Goal: Task Accomplishment & Management: Manage account settings

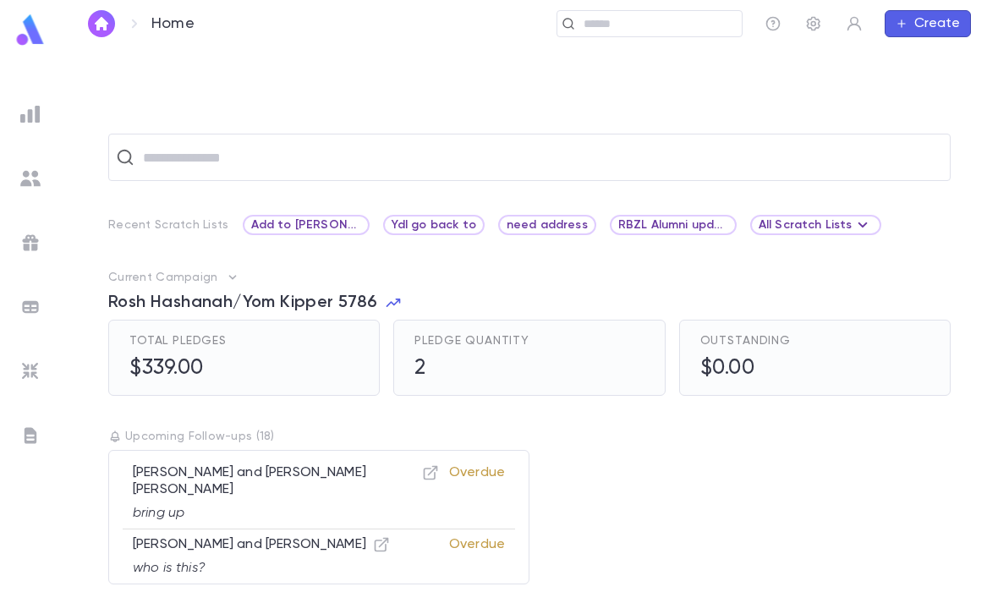
click at [629, 30] on input "text" at bounding box center [657, 24] width 156 height 16
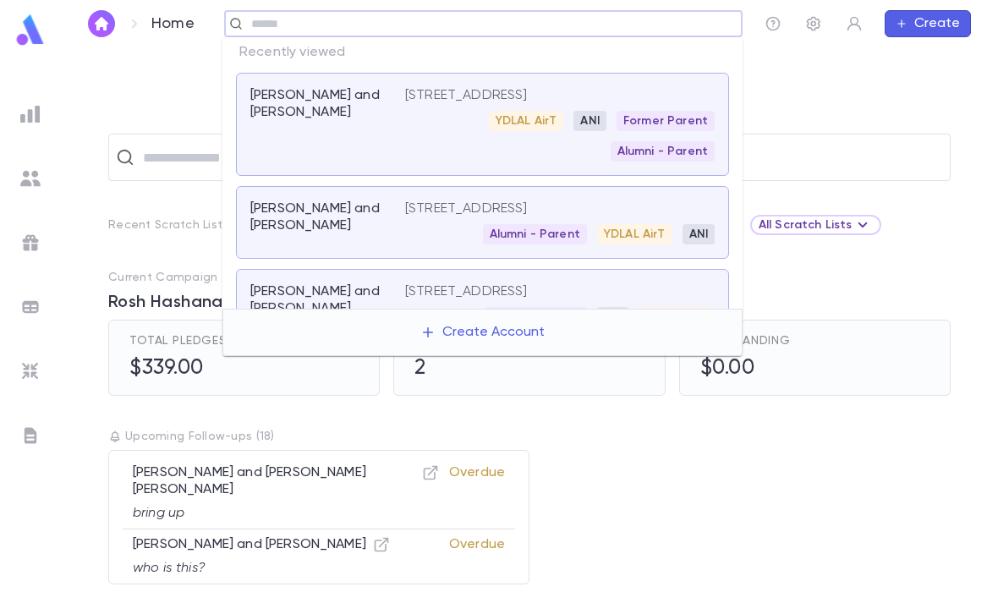
click at [418, 162] on div "YDLAL AirT ANI Former Parent Alumni - Parent" at bounding box center [560, 136] width 310 height 51
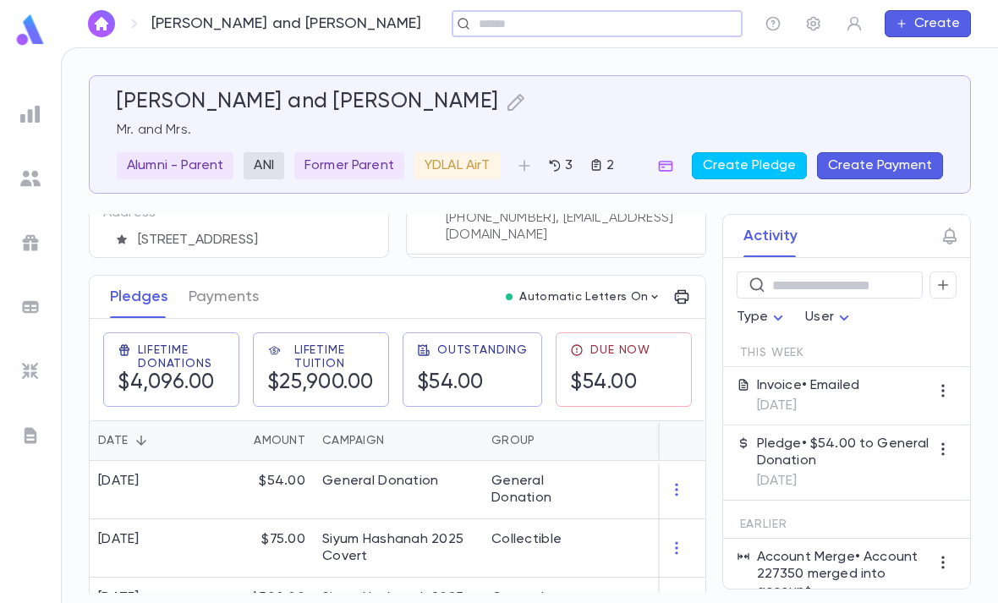
scroll to position [167, 0]
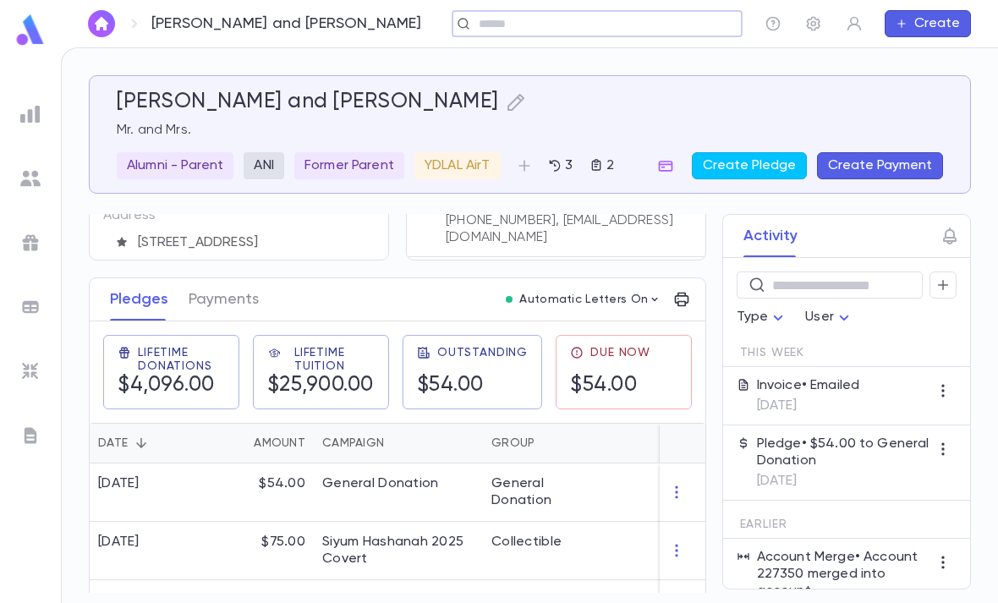
click at [891, 407] on div "Invoice • Emailed [DATE]" at bounding box center [846, 396] width 247 height 58
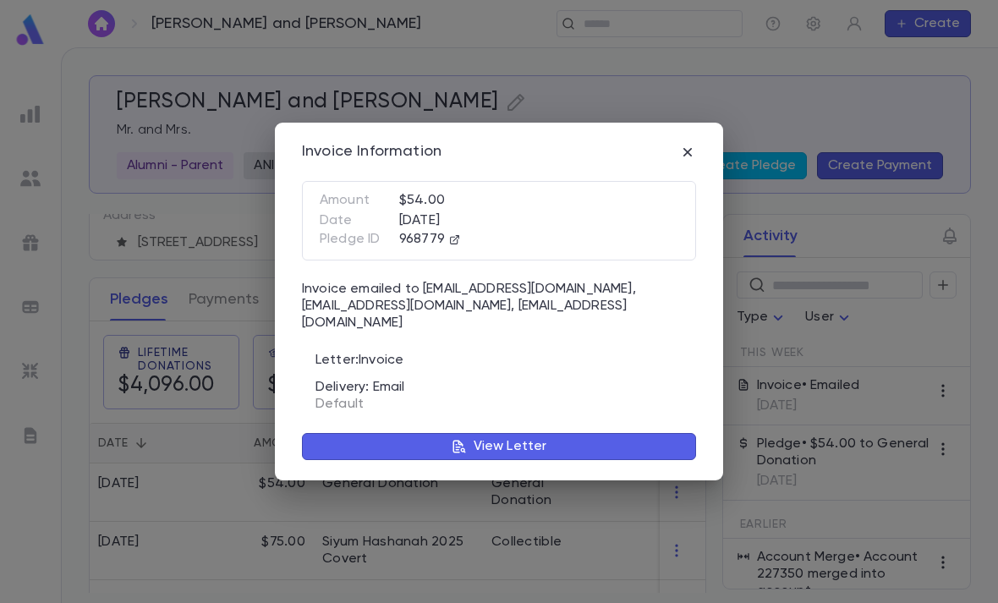
click at [593, 433] on button "View Letter" at bounding box center [499, 446] width 394 height 27
click at [516, 441] on p "View Letter" at bounding box center [511, 446] width 74 height 17
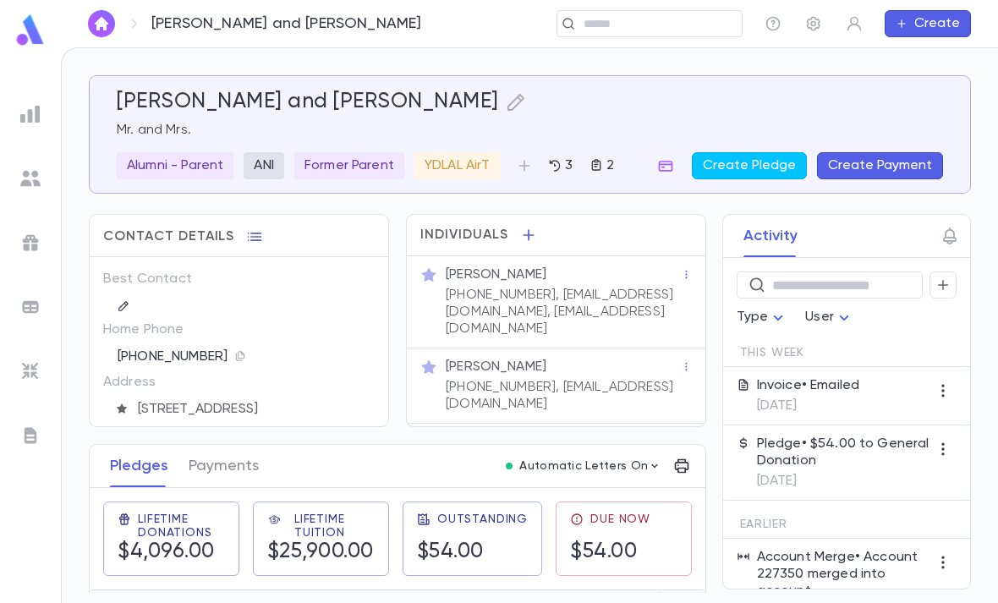
scroll to position [0, 0]
click at [893, 384] on div "Invoice • Emailed [DATE]" at bounding box center [846, 396] width 247 height 58
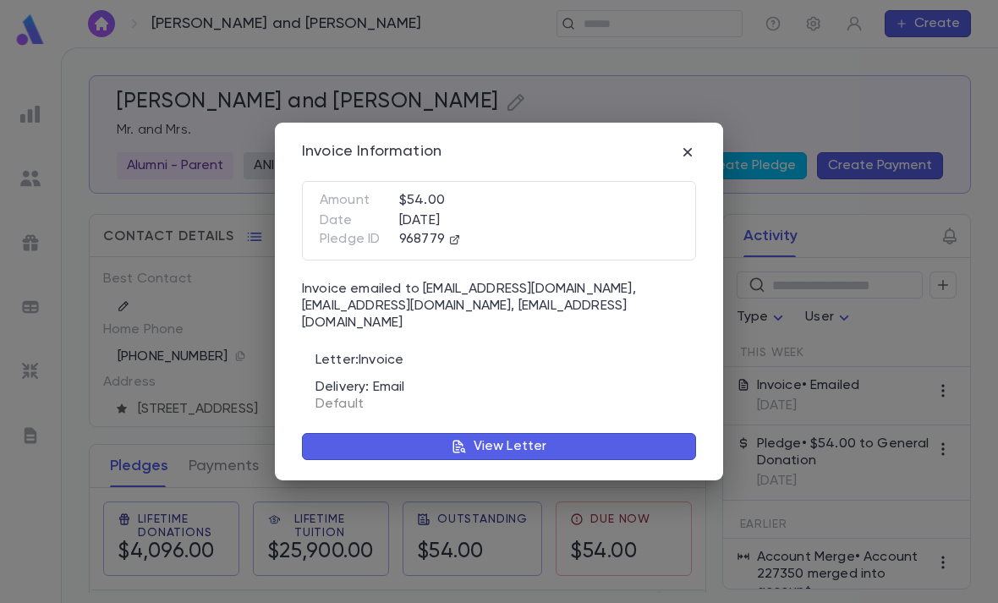
click at [705, 160] on div "Invoice Information Amount $54.00 Date [DATE] Pledge ID 968779 Invoice emailed …" at bounding box center [499, 302] width 448 height 359
click at [693, 156] on icon "button" at bounding box center [687, 152] width 17 height 17
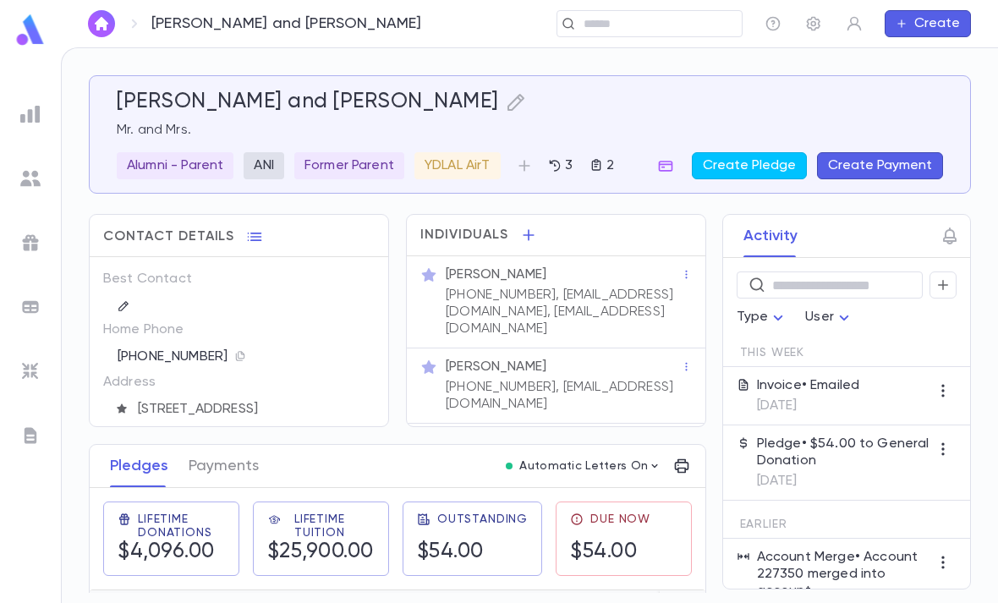
click at [30, 26] on img at bounding box center [31, 30] width 34 height 33
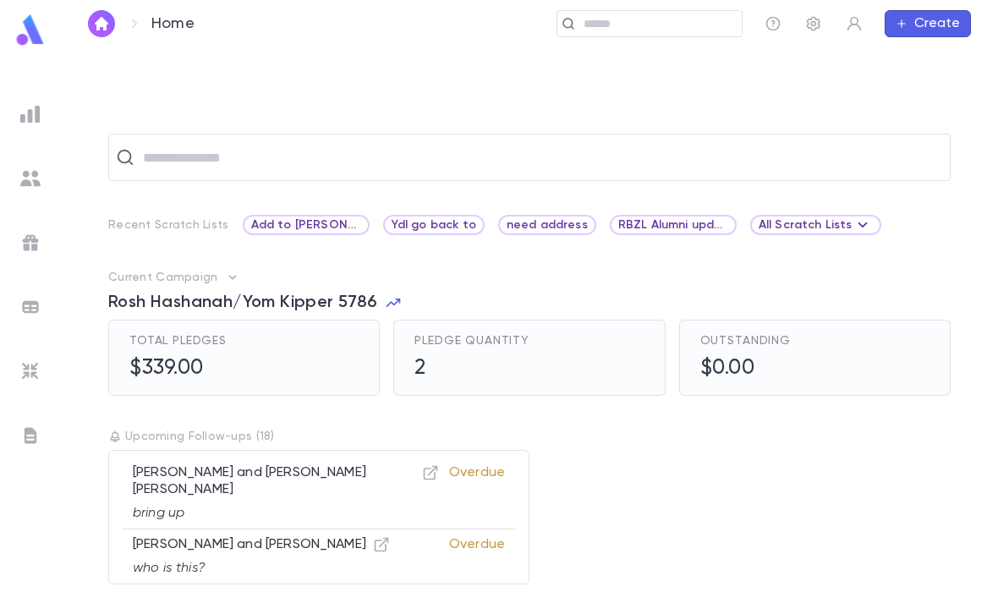
click at [669, 21] on input "text" at bounding box center [657, 24] width 156 height 16
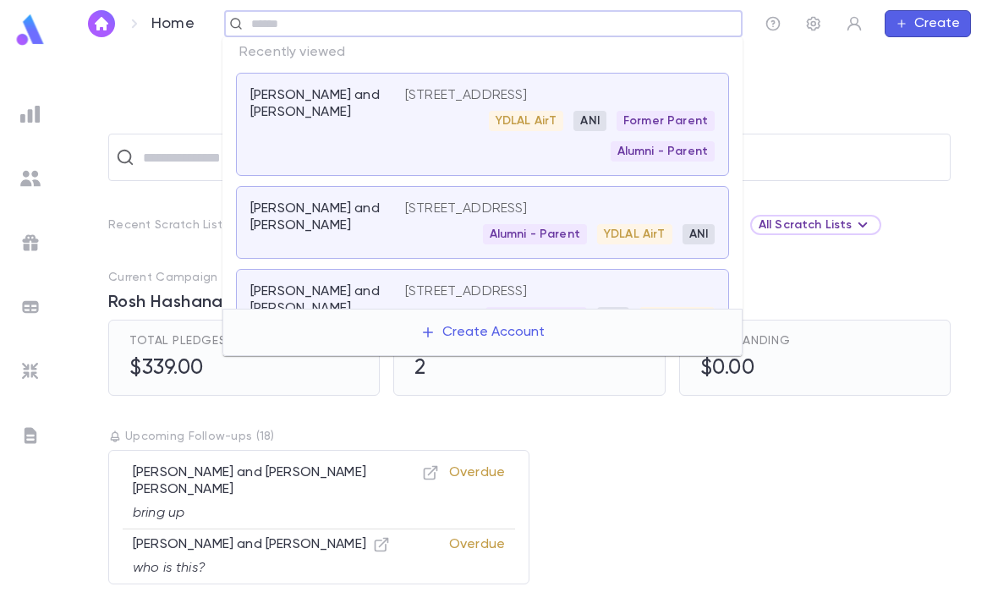
click at [373, 233] on p "[PERSON_NAME] and [PERSON_NAME]" at bounding box center [317, 217] width 134 height 34
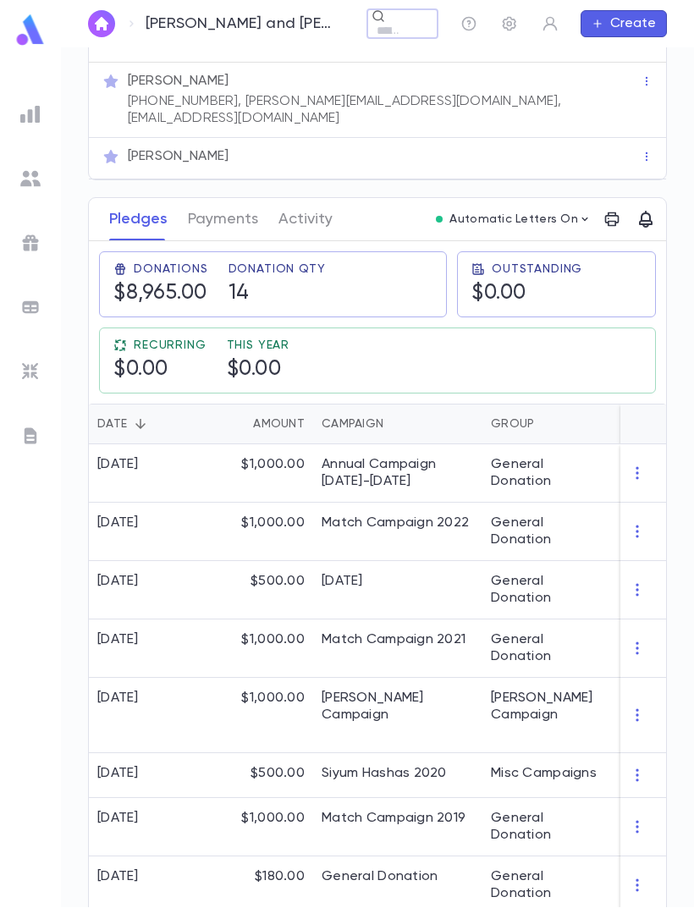
scroll to position [476, 0]
click at [315, 201] on button "Activity" at bounding box center [305, 220] width 54 height 42
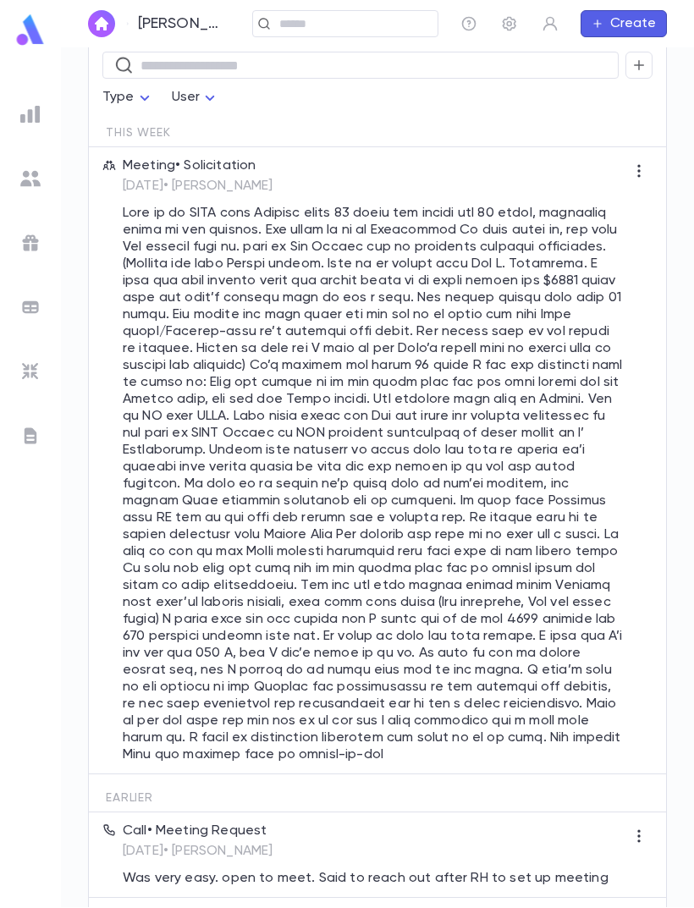
scroll to position [684, 0]
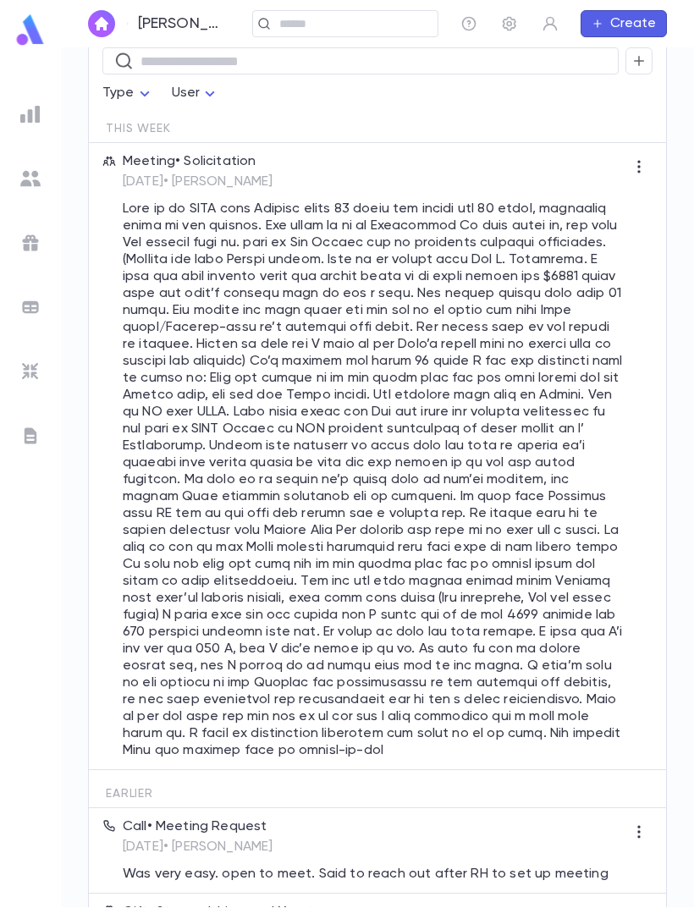
click at [648, 153] on button "button" at bounding box center [638, 166] width 27 height 27
click at [650, 207] on li "Edit" at bounding box center [649, 209] width 71 height 27
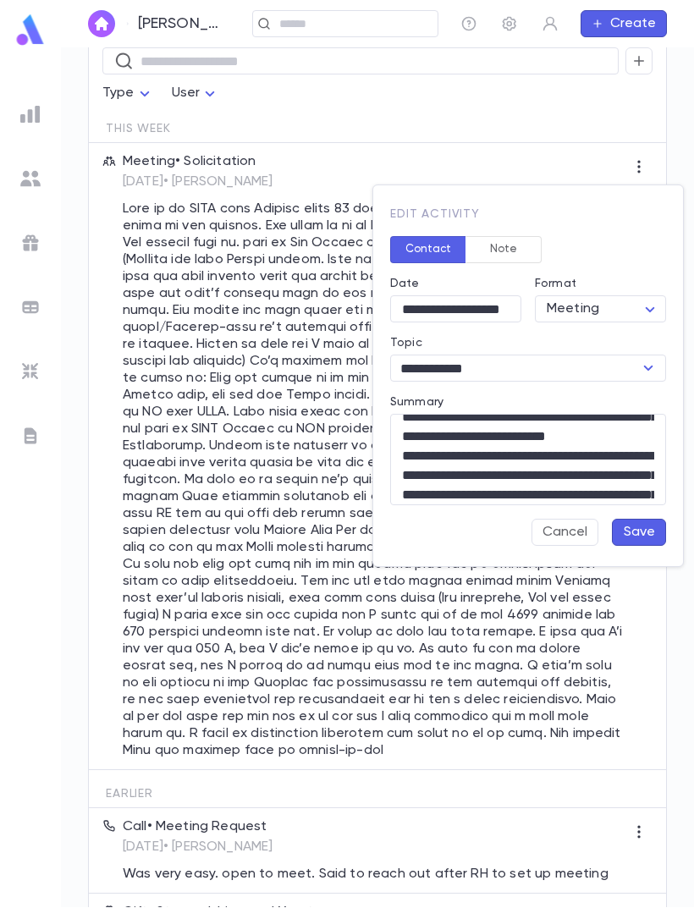
scroll to position [54, 0]
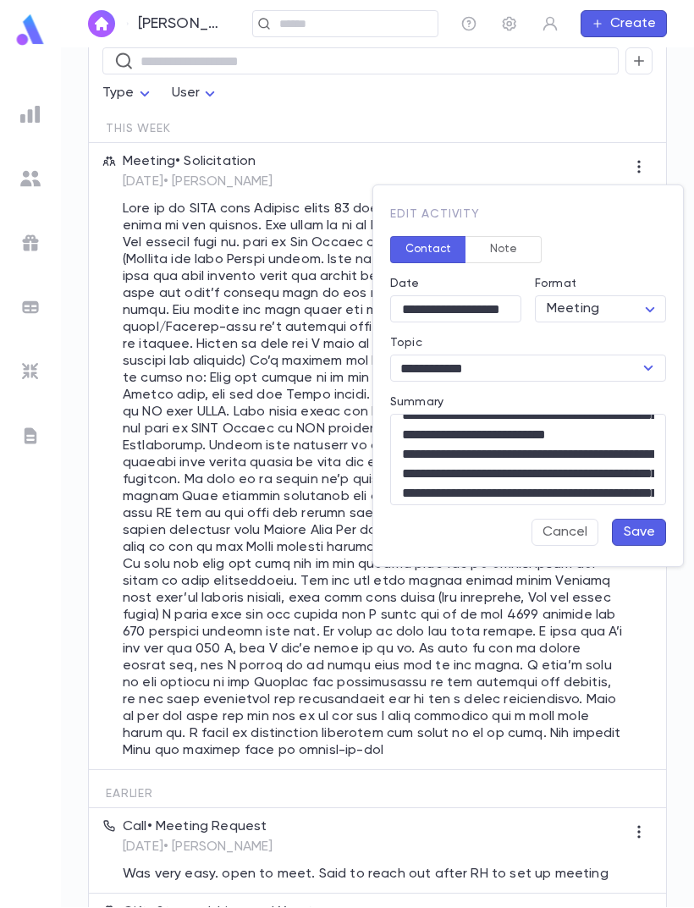
click at [453, 467] on textarea "Summary" at bounding box center [528, 459] width 252 height 91
type textarea "**********"
click at [646, 529] on button "Save" at bounding box center [639, 531] width 54 height 27
